Goal: Task Accomplishment & Management: Manage account settings

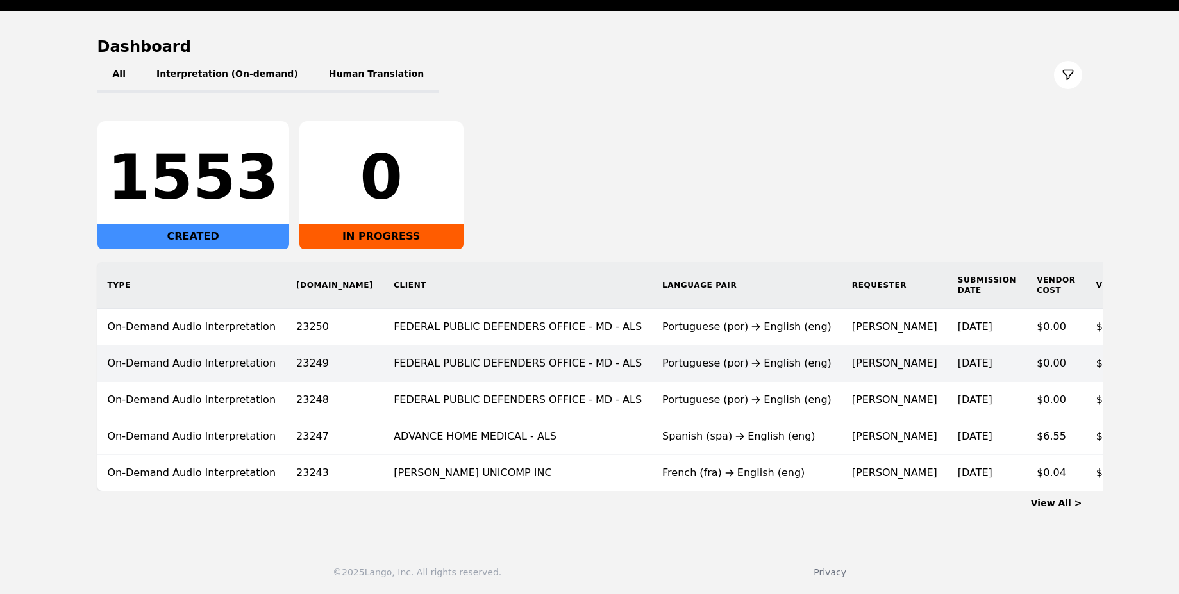
click at [689, 356] on div "Portuguese (por) English (eng)" at bounding box center [746, 363] width 169 height 15
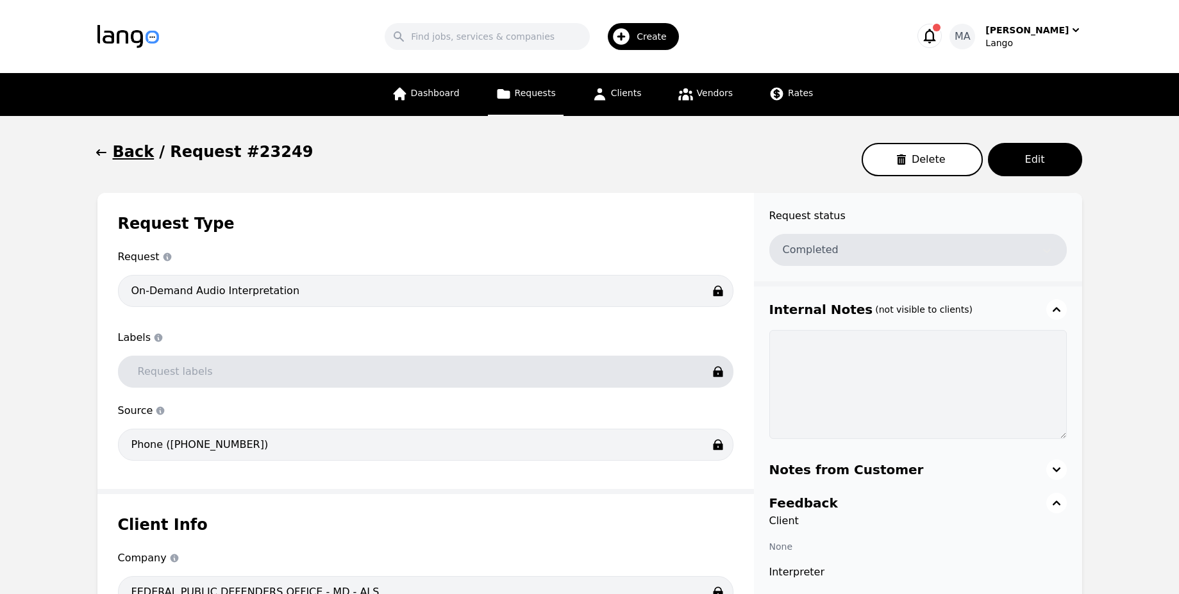
click at [939, 44] on icon "button" at bounding box center [930, 36] width 18 height 18
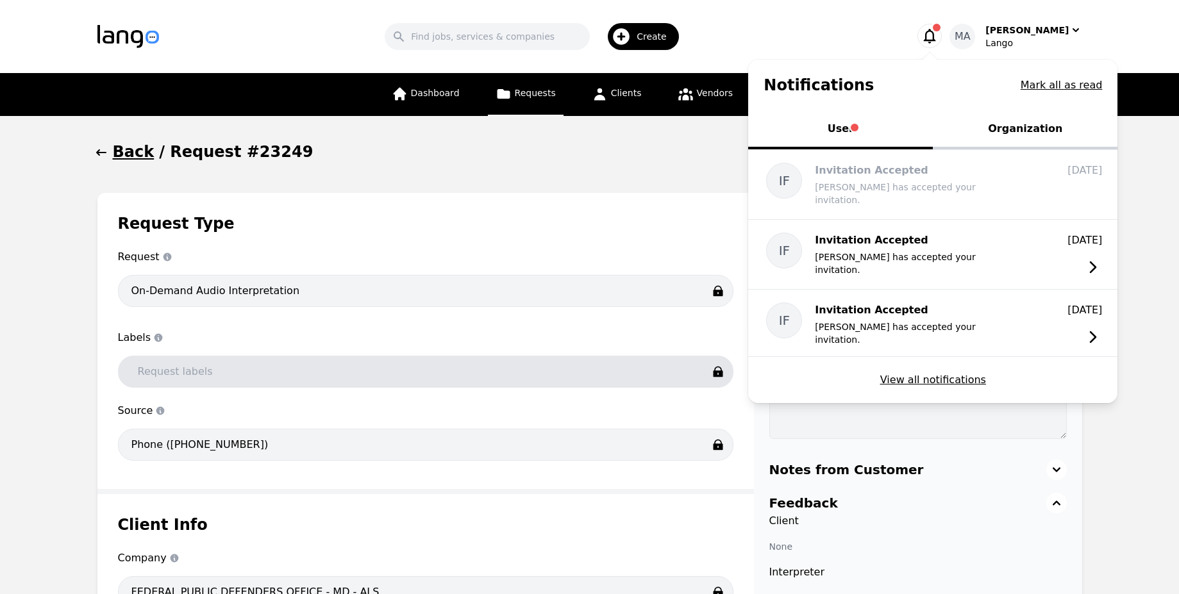
click at [1005, 146] on button "Organization" at bounding box center [1025, 130] width 185 height 38
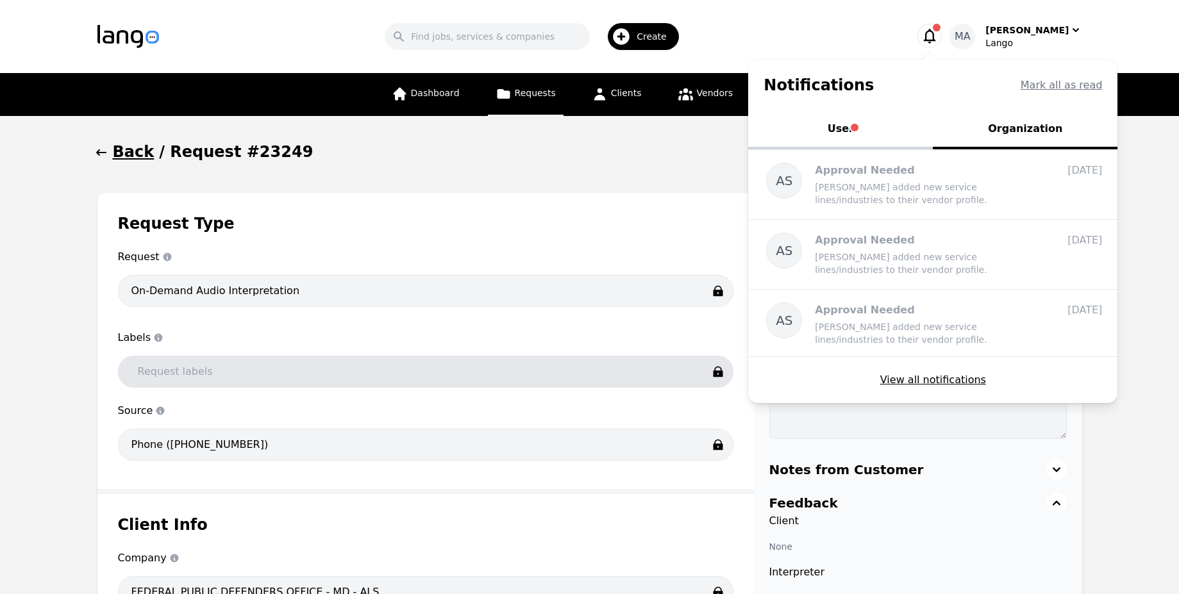
click at [807, 24] on div "Search Create" at bounding box center [536, 36] width 713 height 37
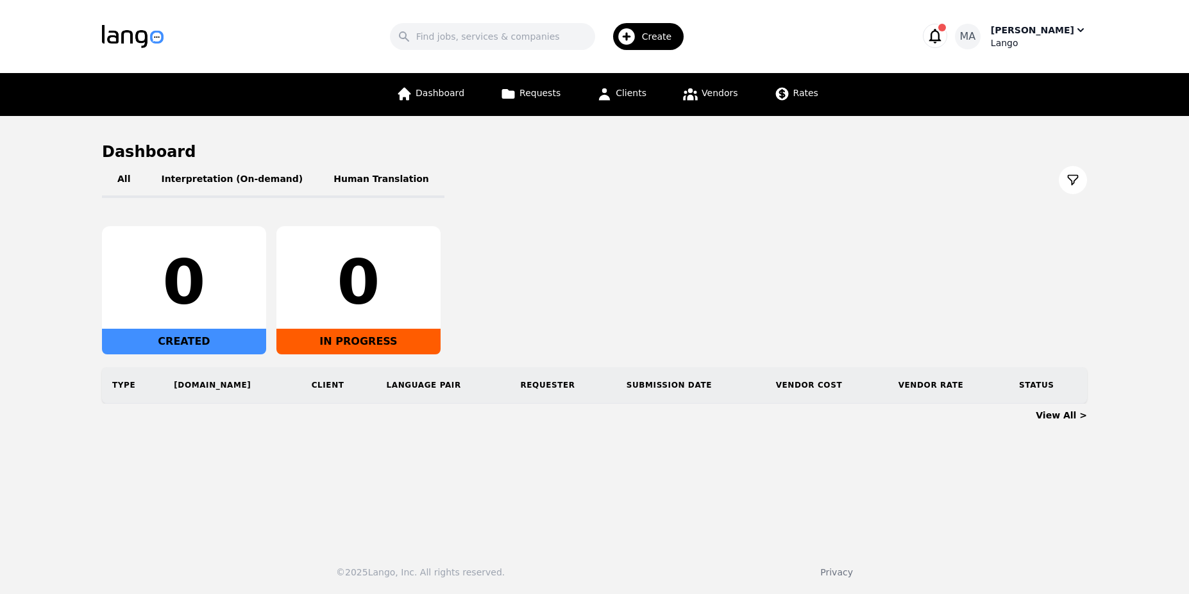
click at [1066, 33] on div "Muhammad Ans" at bounding box center [1032, 30] width 83 height 13
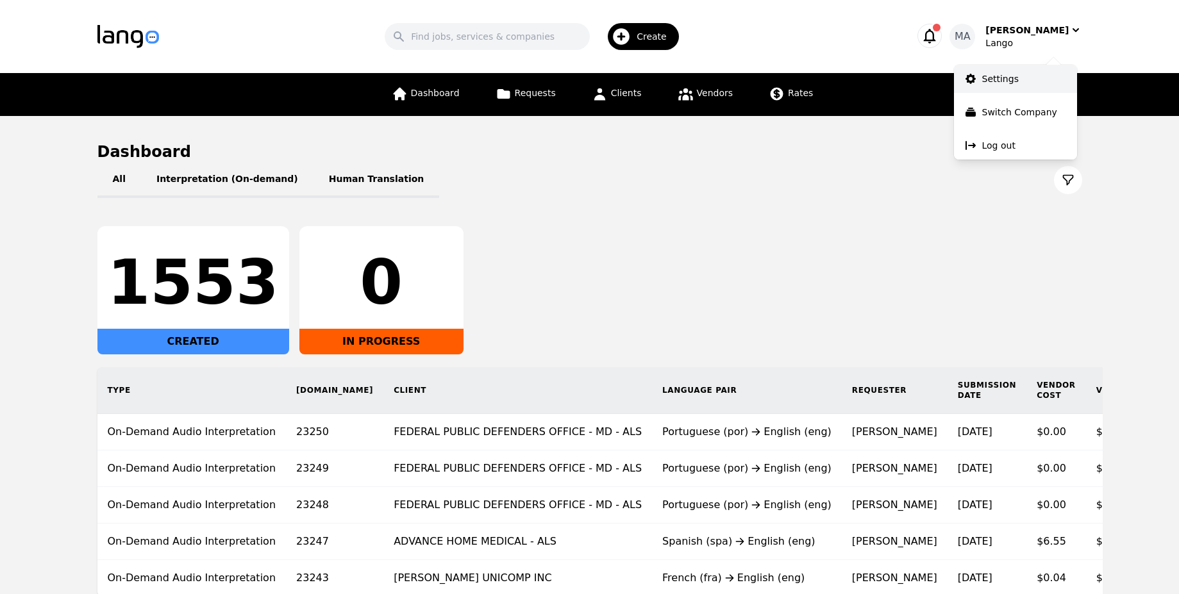
click at [1045, 74] on link "Settings" at bounding box center [1015, 79] width 123 height 28
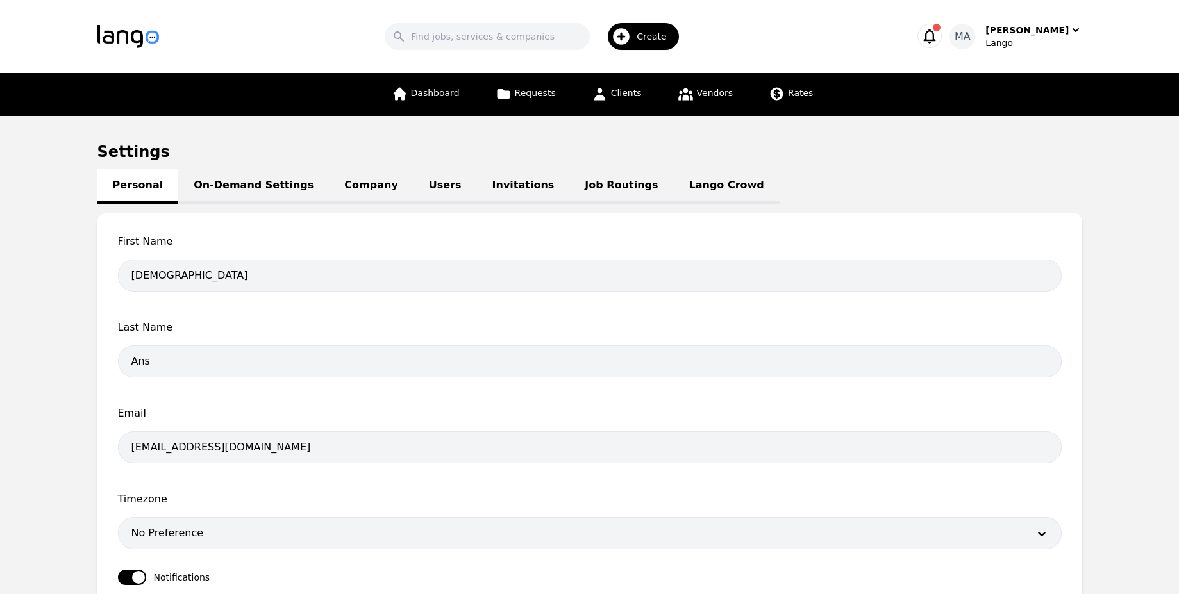
click at [414, 185] on link "Users" at bounding box center [445, 186] width 63 height 35
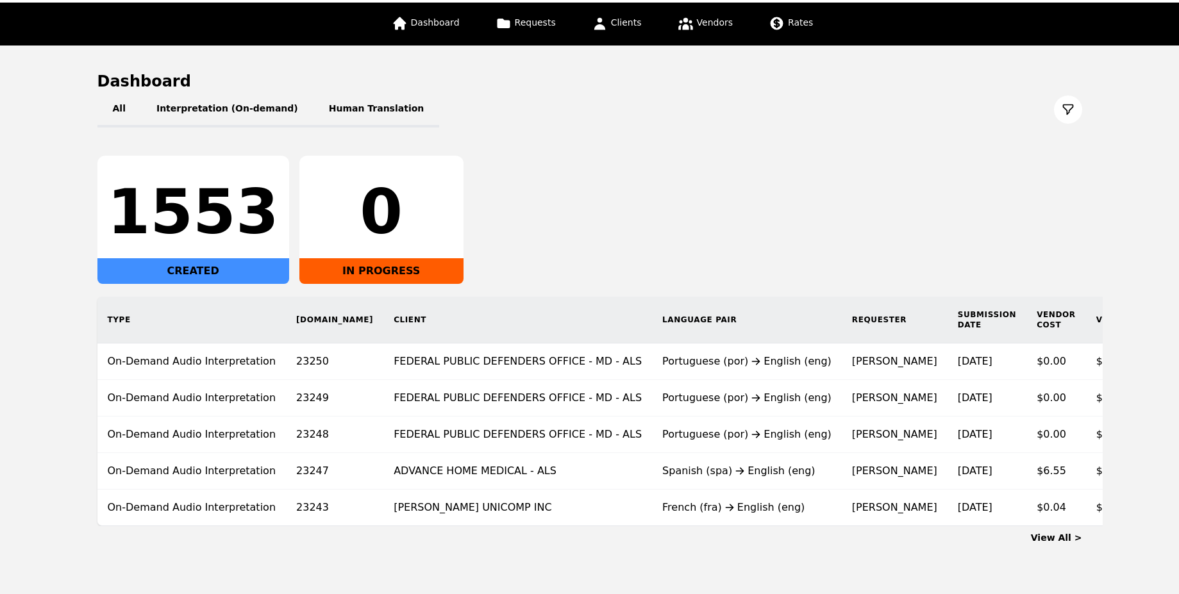
scroll to position [72, 0]
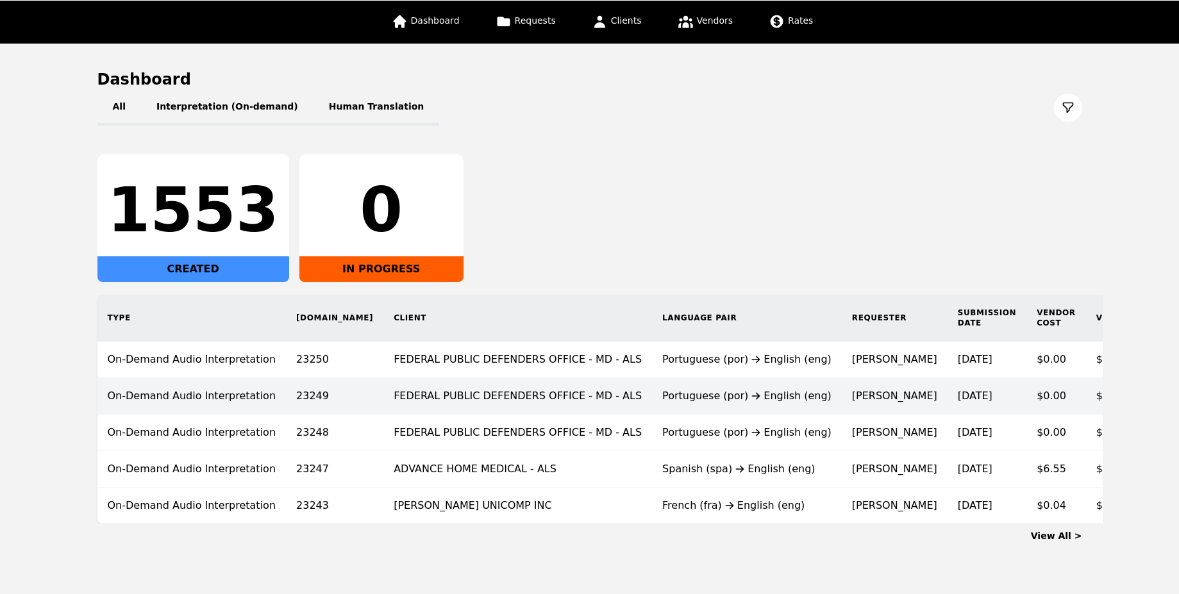
click at [958, 397] on time "[DATE]" at bounding box center [975, 396] width 35 height 12
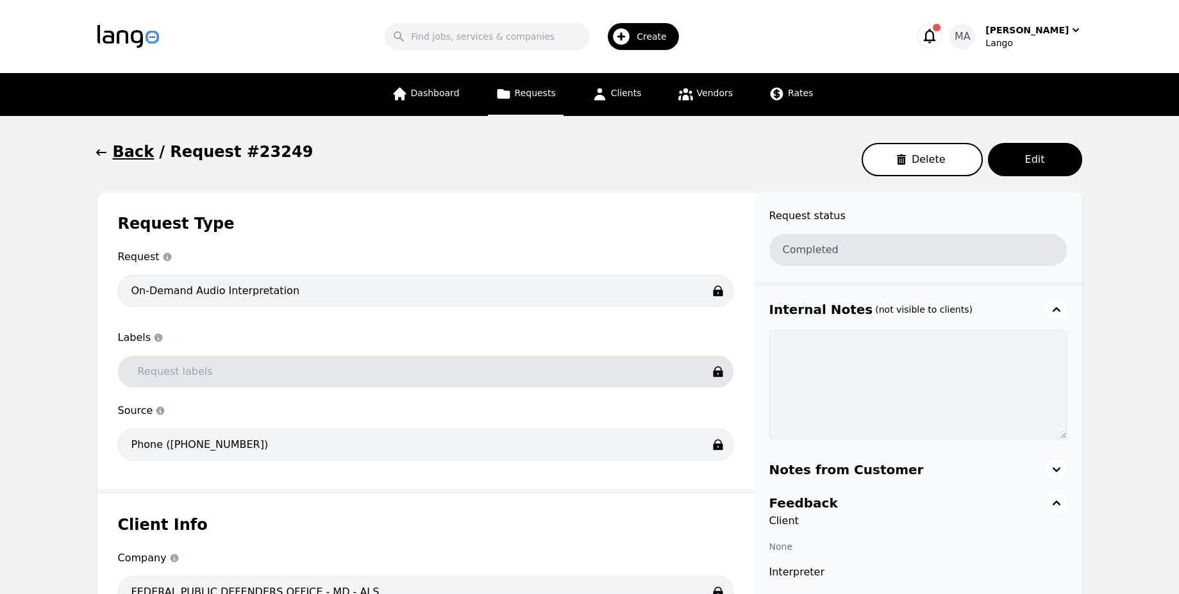
click at [124, 158] on h1 "Back" at bounding box center [134, 152] width 42 height 21
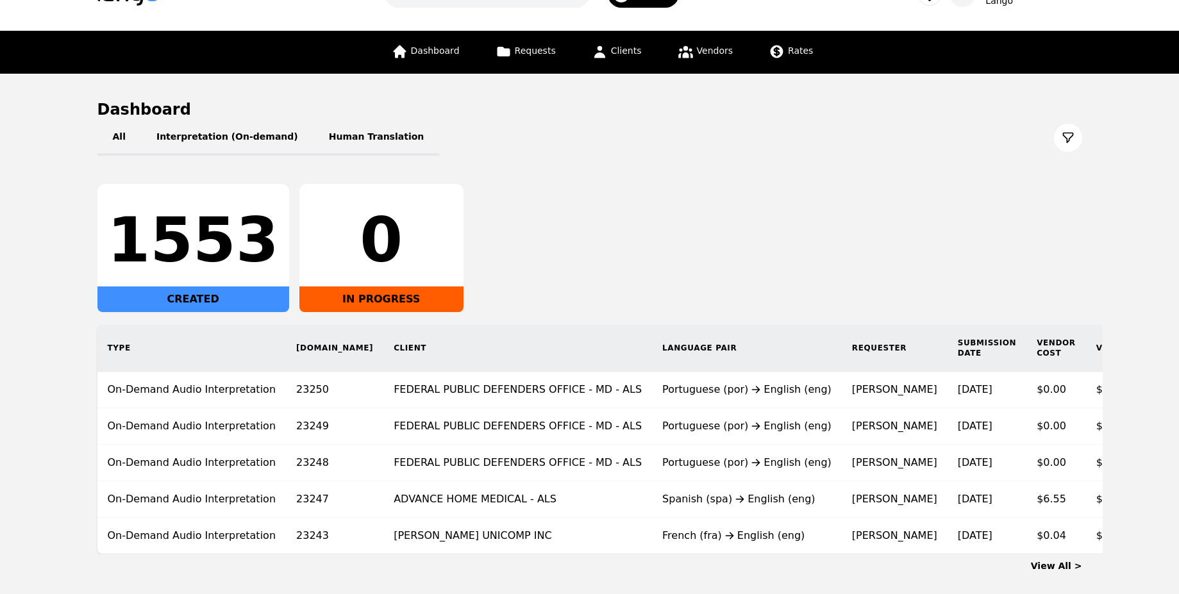
scroll to position [115, 0]
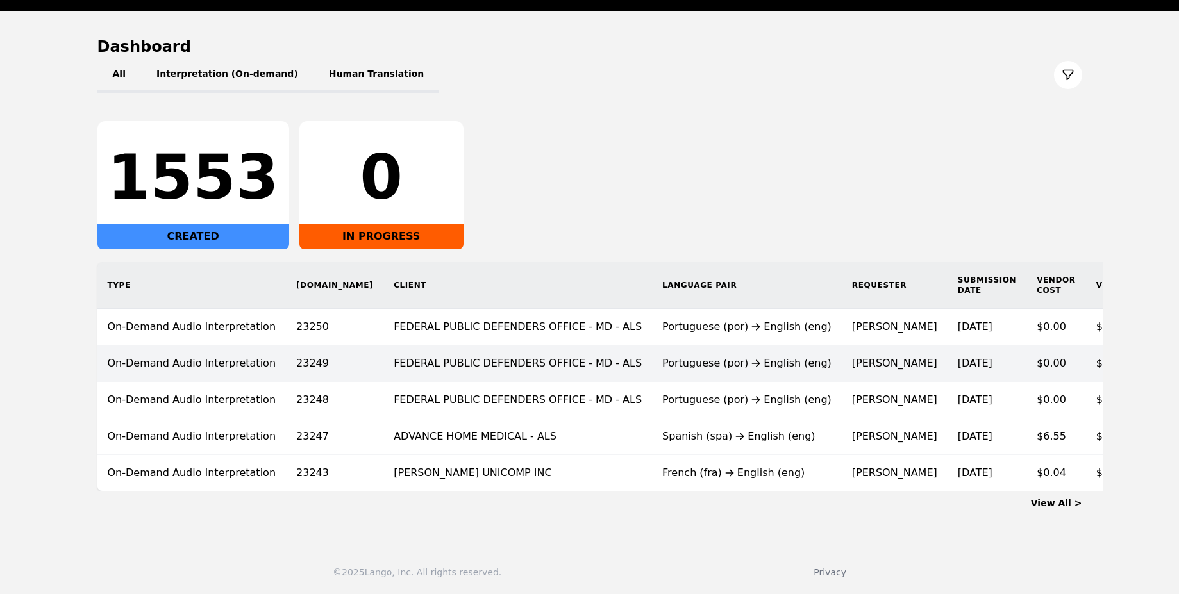
click at [465, 365] on td "FEDERAL PUBLIC DEFENDERS OFFICE - MD - ALS" at bounding box center [517, 364] width 269 height 37
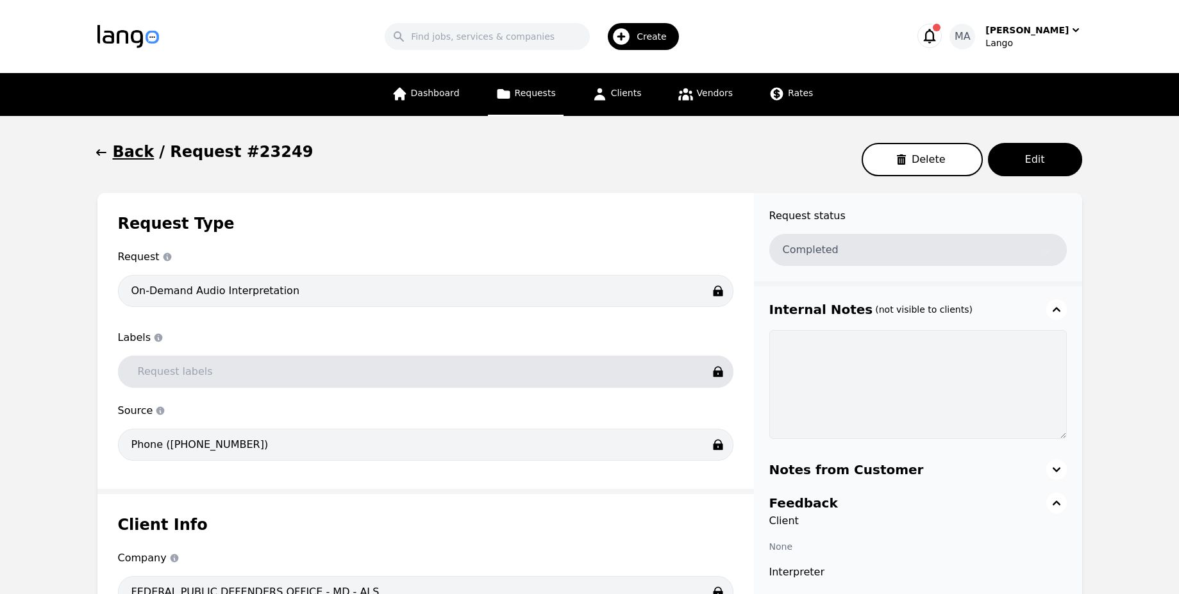
type input "00:00:01"
type input "$0.00"
type input "00:00:01"
type input "$0.00"
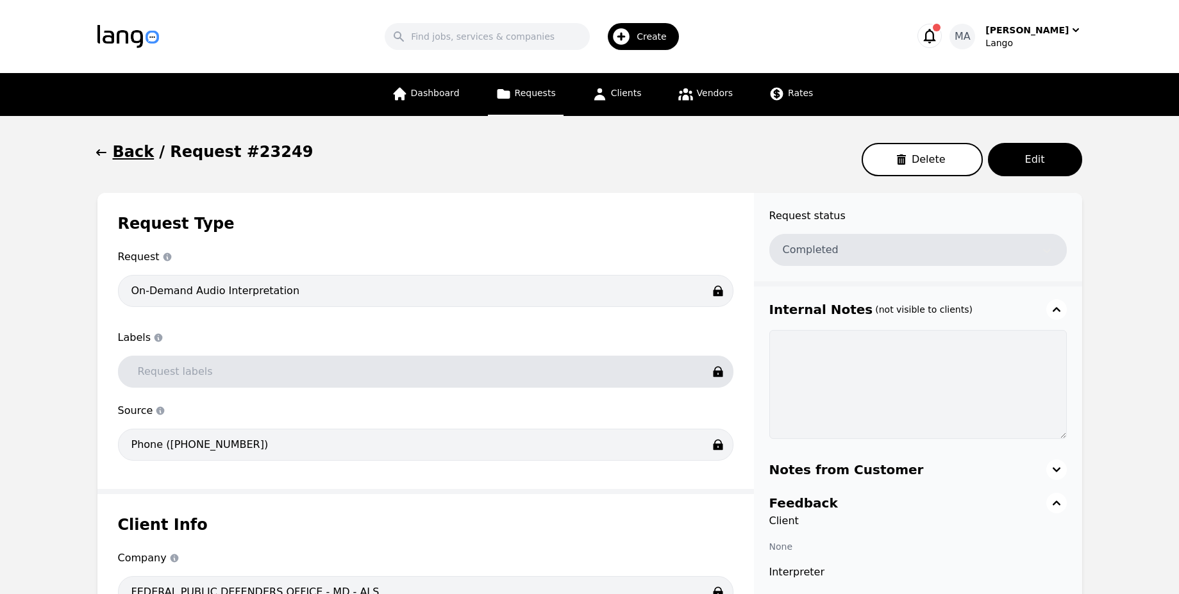
type input "$0.00"
click at [126, 149] on h1 "Back" at bounding box center [134, 152] width 42 height 21
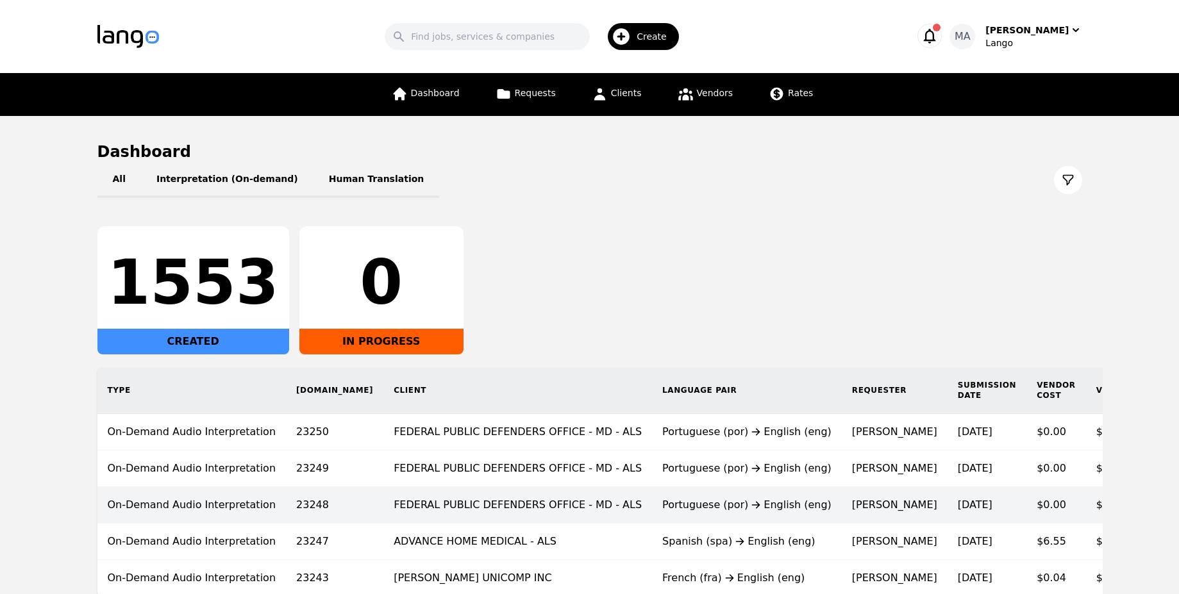
click at [466, 516] on td "FEDERAL PUBLIC DEFENDERS OFFICE - MD - ALS" at bounding box center [517, 505] width 269 height 37
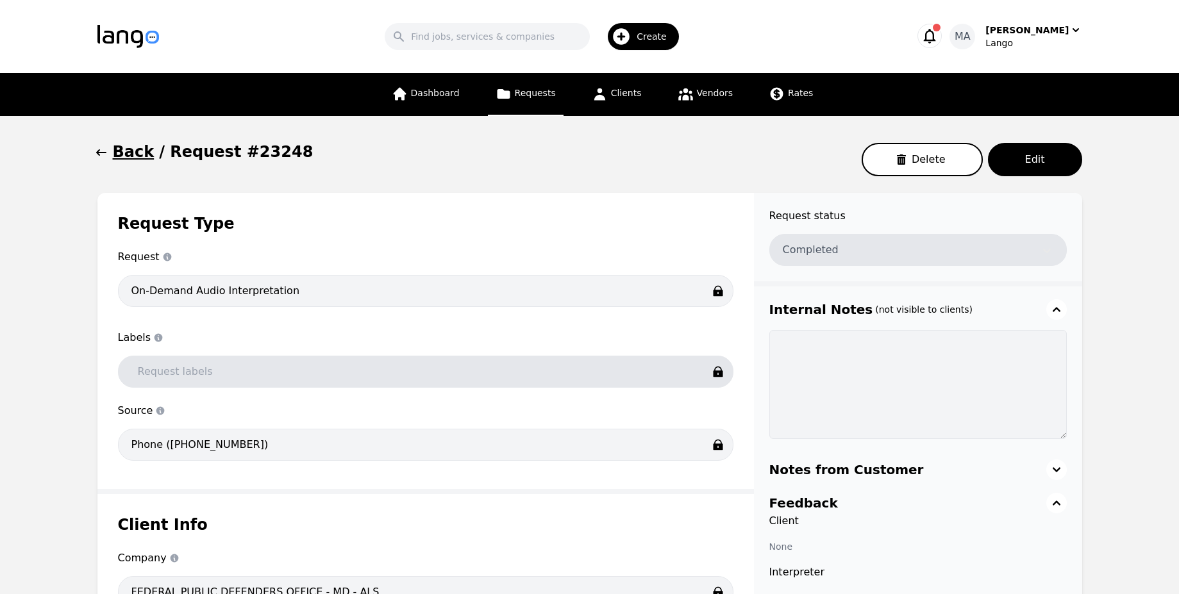
click at [137, 157] on h1 "Back" at bounding box center [134, 152] width 42 height 21
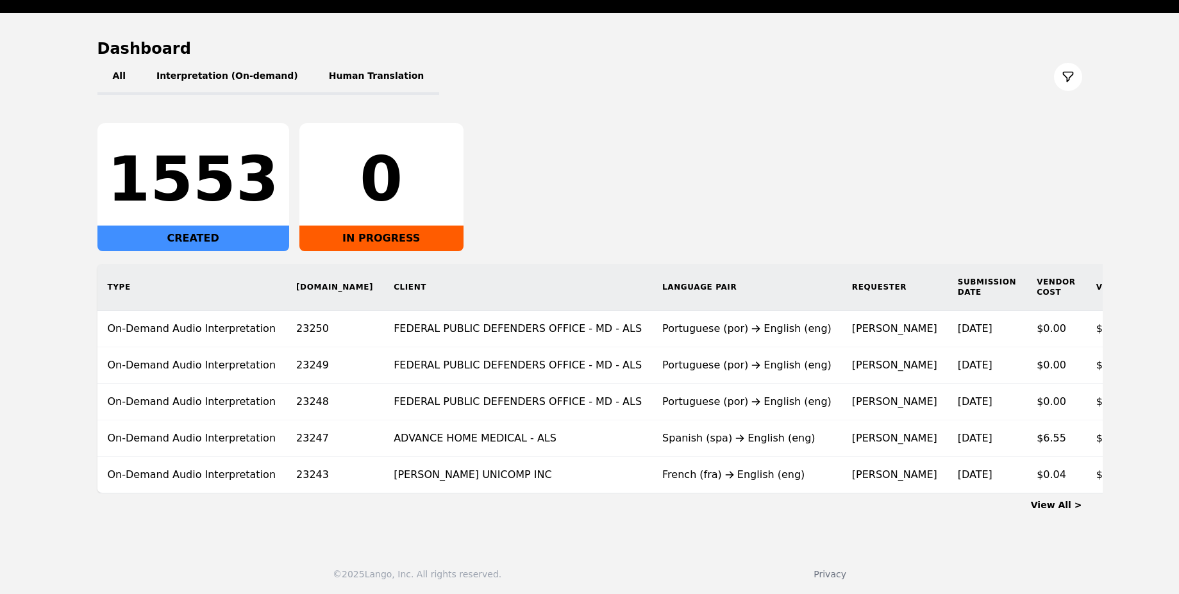
scroll to position [115, 0]
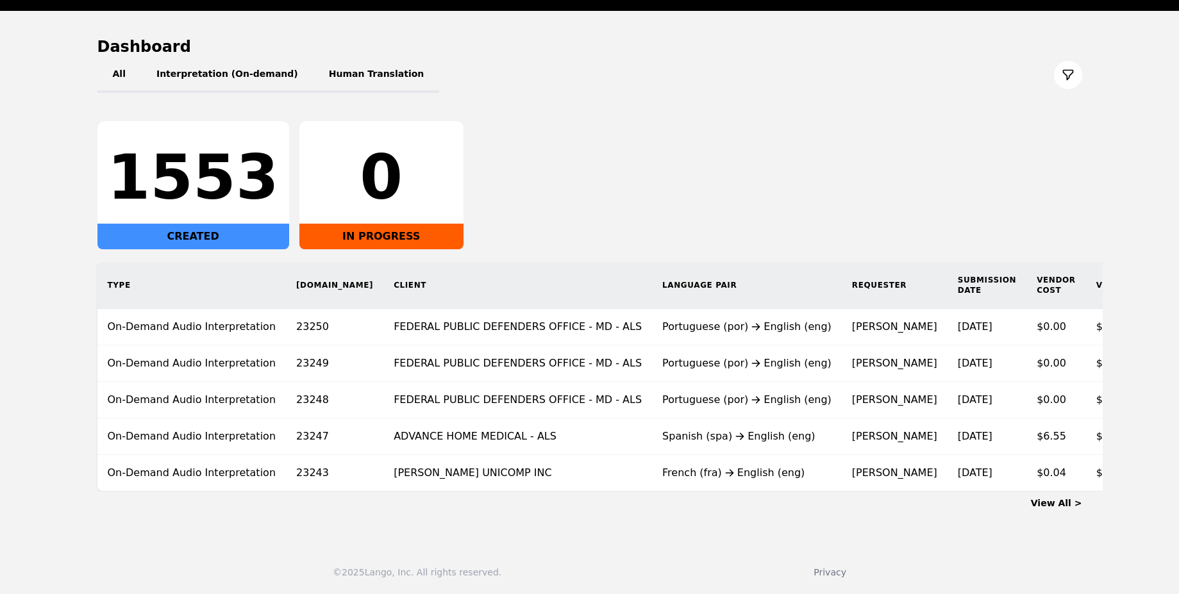
click at [1062, 498] on link "View All >" at bounding box center [1056, 503] width 51 height 10
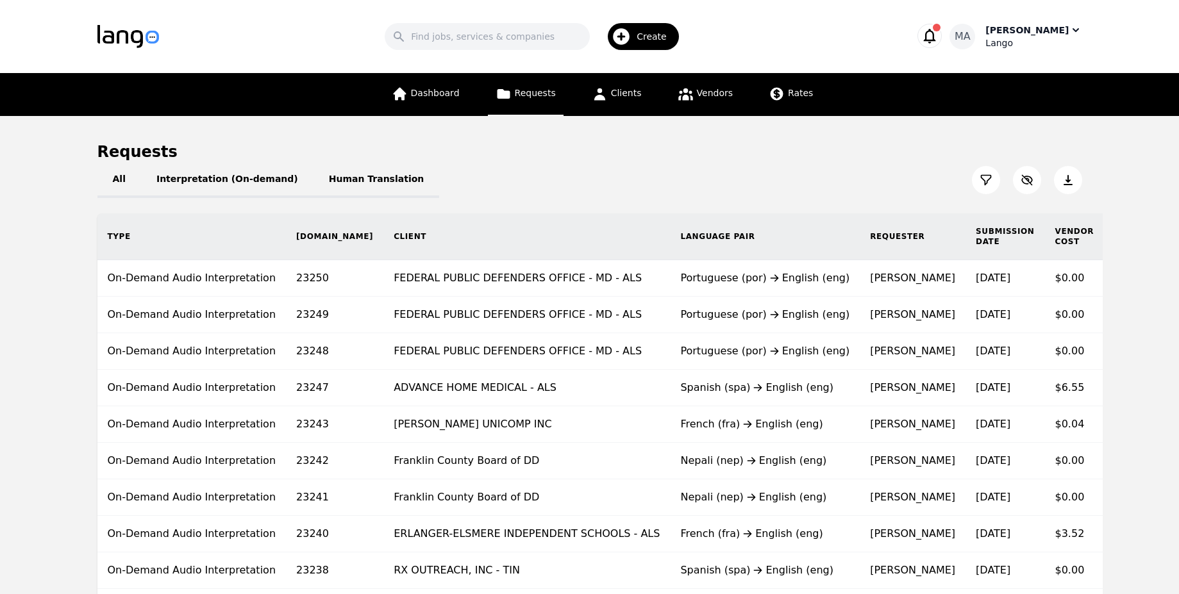
click at [1035, 39] on div "Lango" at bounding box center [1033, 43] width 96 height 13
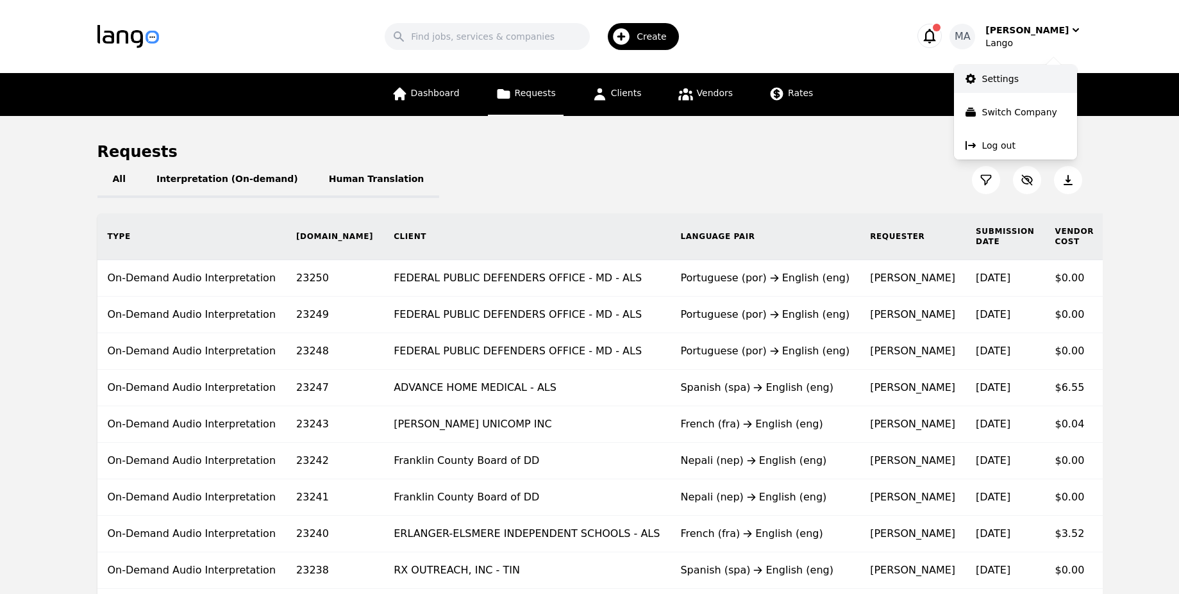
click at [1021, 90] on link "Settings" at bounding box center [1015, 79] width 123 height 28
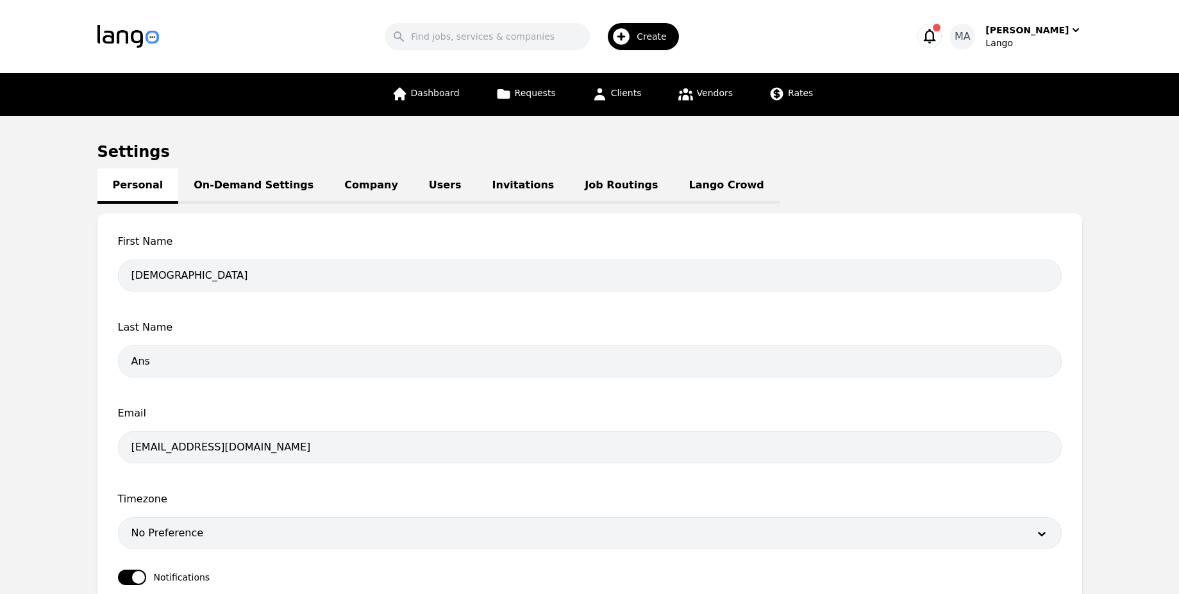
click at [414, 185] on link "Users" at bounding box center [445, 186] width 63 height 35
